Goal: Task Accomplishment & Management: Manage account settings

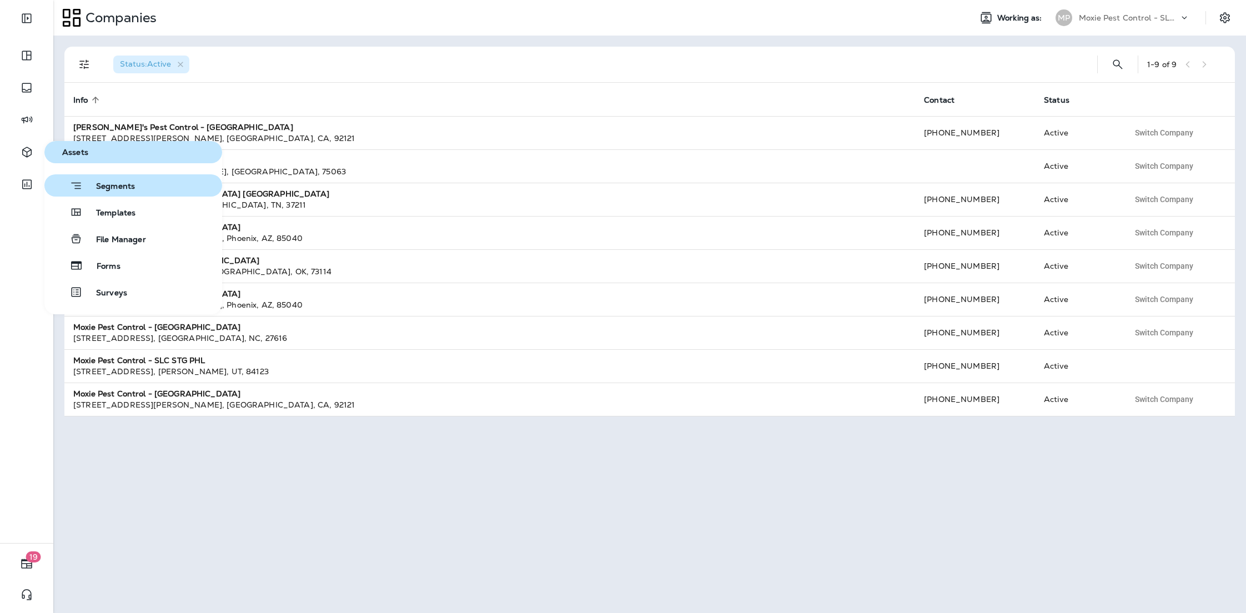
click at [83, 186] on span "Segments" at bounding box center [109, 187] width 52 height 11
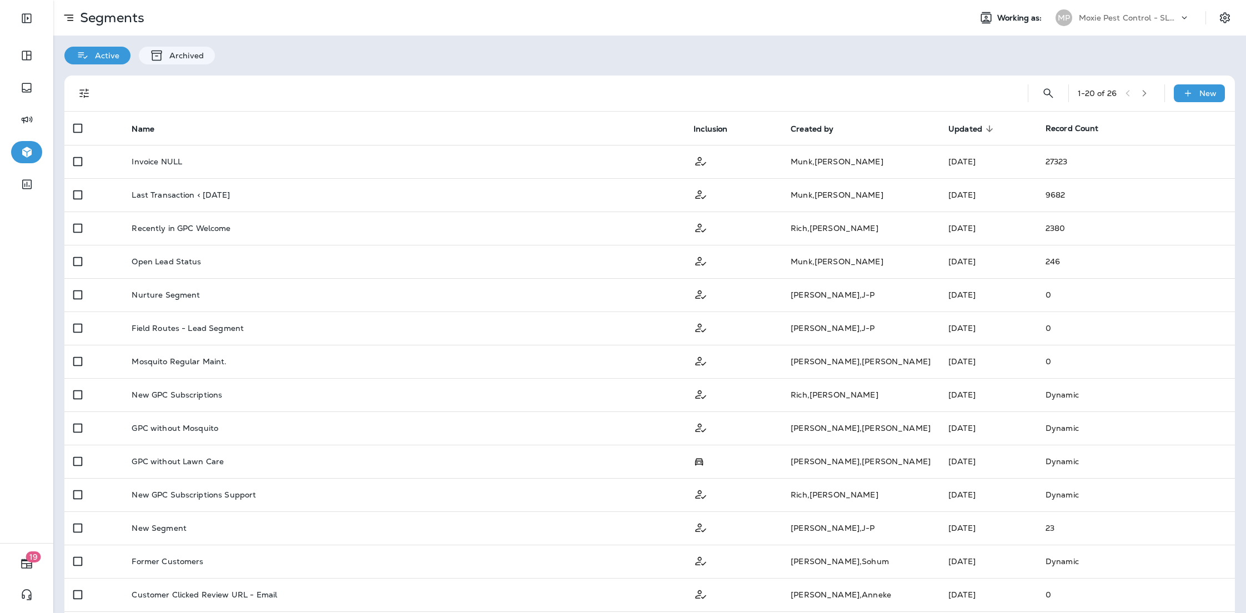
click at [1167, 24] on div "Moxie Pest Control - SLC STG PHL" at bounding box center [1129, 17] width 100 height 17
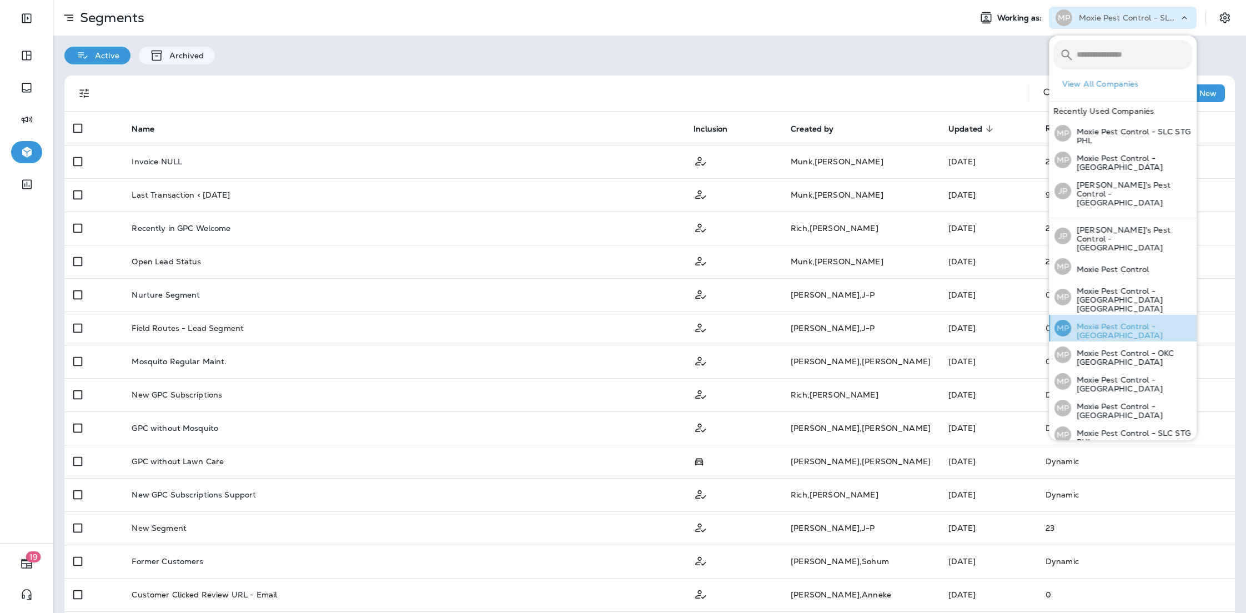
click at [1136, 322] on p "Moxie Pest Control - [GEOGRAPHIC_DATA]" at bounding box center [1131, 331] width 121 height 18
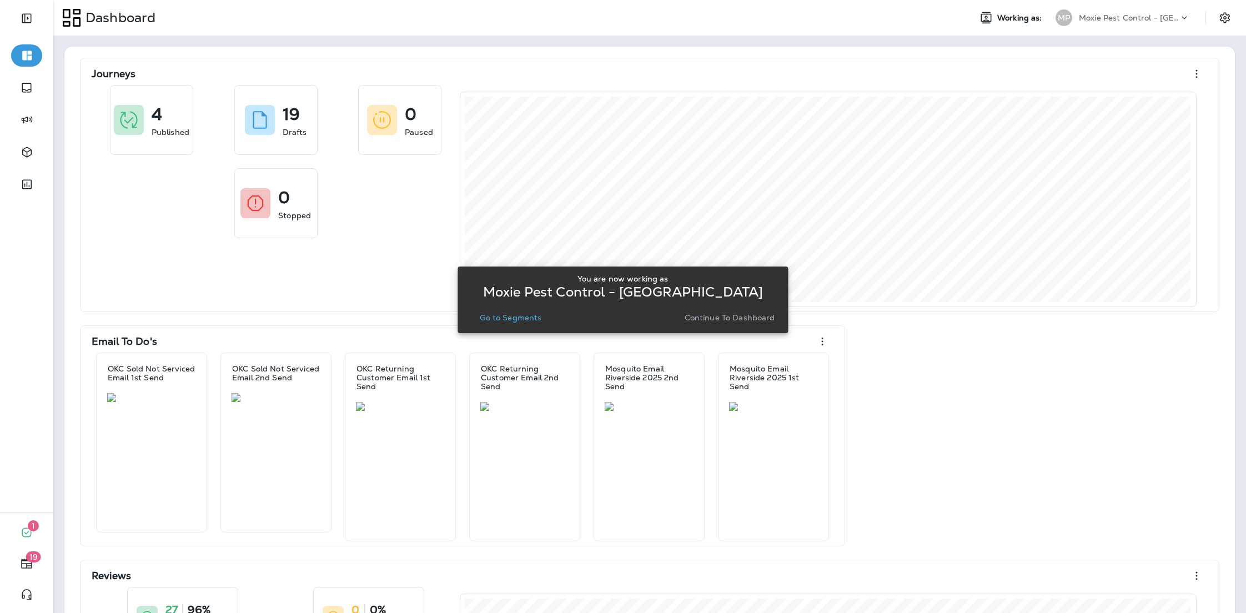
click at [530, 318] on p "Go to Segments" at bounding box center [511, 317] width 62 height 9
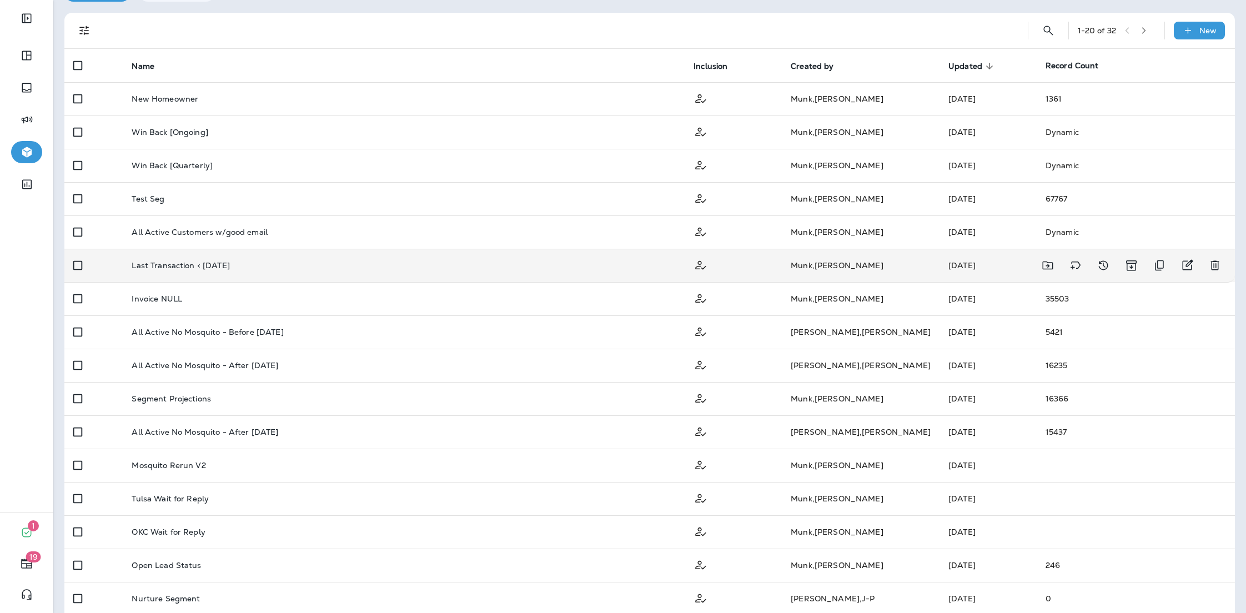
scroll to position [64, 0]
click at [646, 323] on td "All Active No Mosquito - Before [DATE]" at bounding box center [404, 330] width 562 height 33
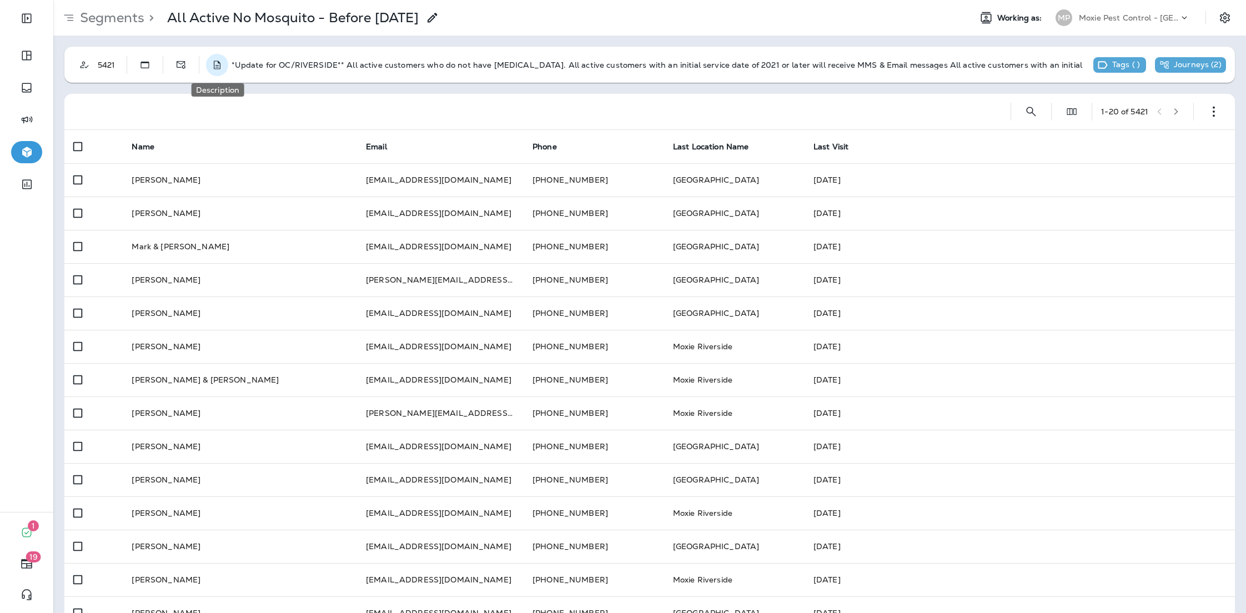
click at [214, 68] on use "Description" at bounding box center [217, 65] width 7 height 8
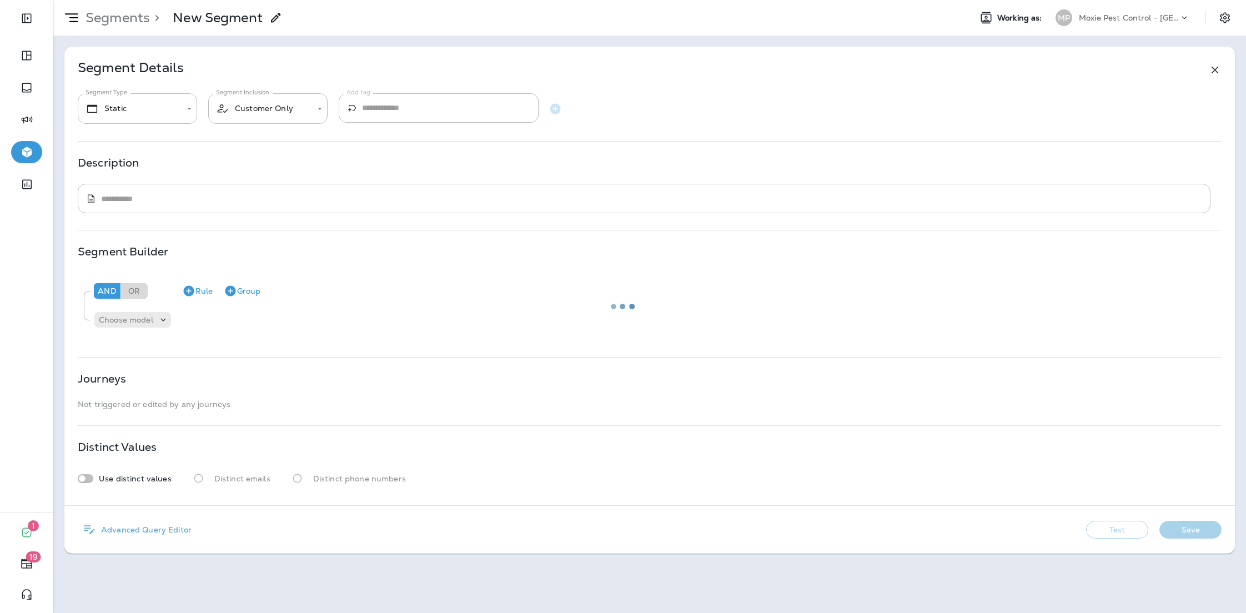
type textarea "**********"
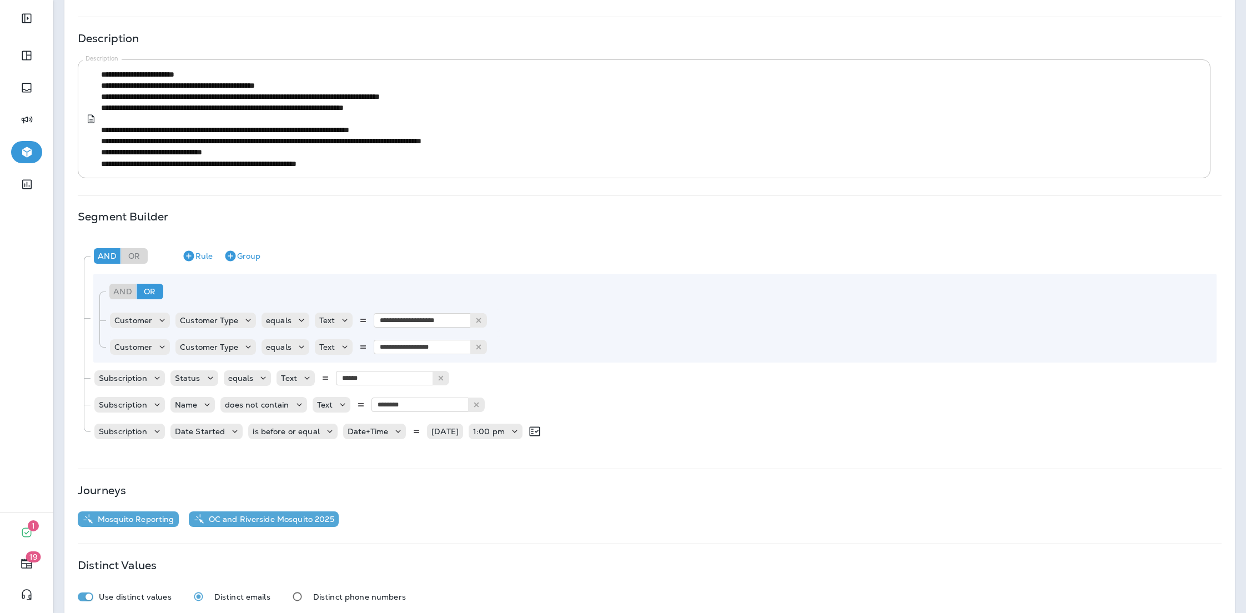
scroll to position [125, 0]
